Goal: Communication & Community: Participate in discussion

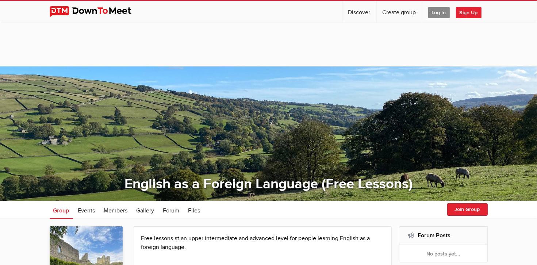
click at [435, 14] on span "Log In" at bounding box center [440, 12] width 22 height 11
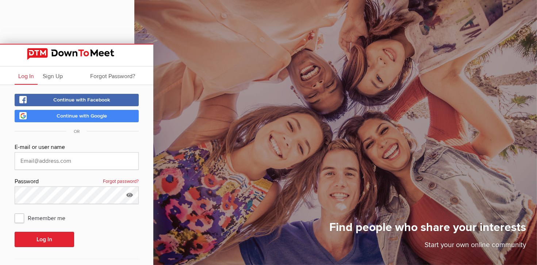
click at [63, 116] on span "Continue with Google" at bounding box center [82, 116] width 50 height 6
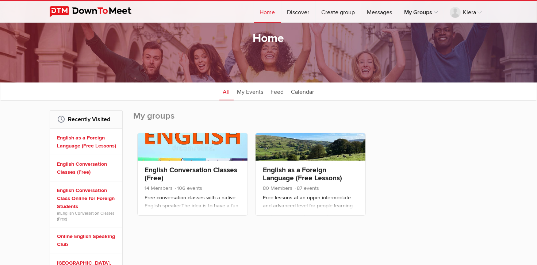
scroll to position [73, 0]
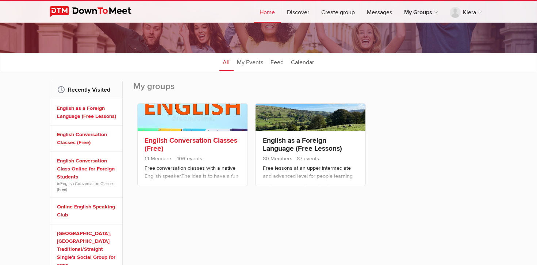
scroll to position [110, 0]
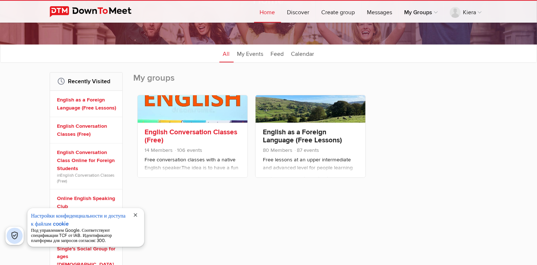
click at [169, 131] on link "English Conversation Classes (Free)" at bounding box center [191, 136] width 93 height 17
